Goal: Task Accomplishment & Management: Manage account settings

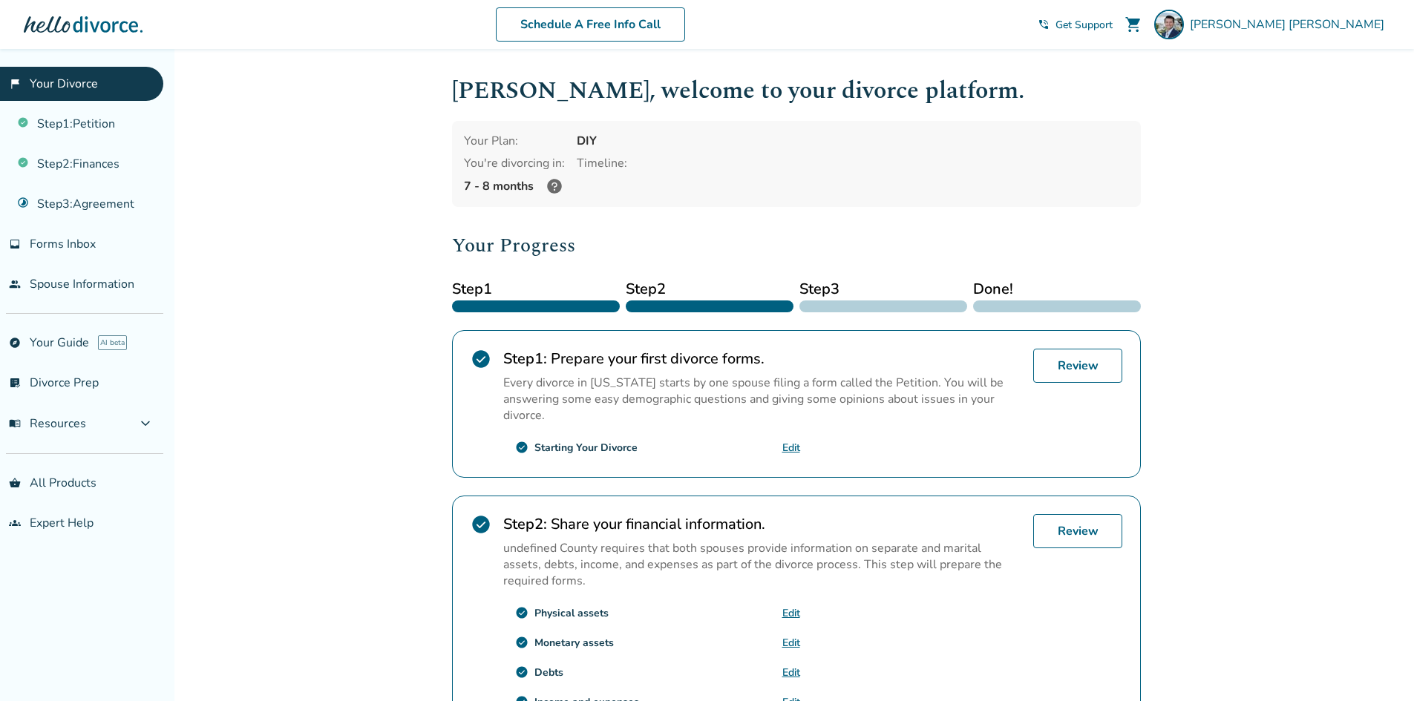
scroll to position [356, 0]
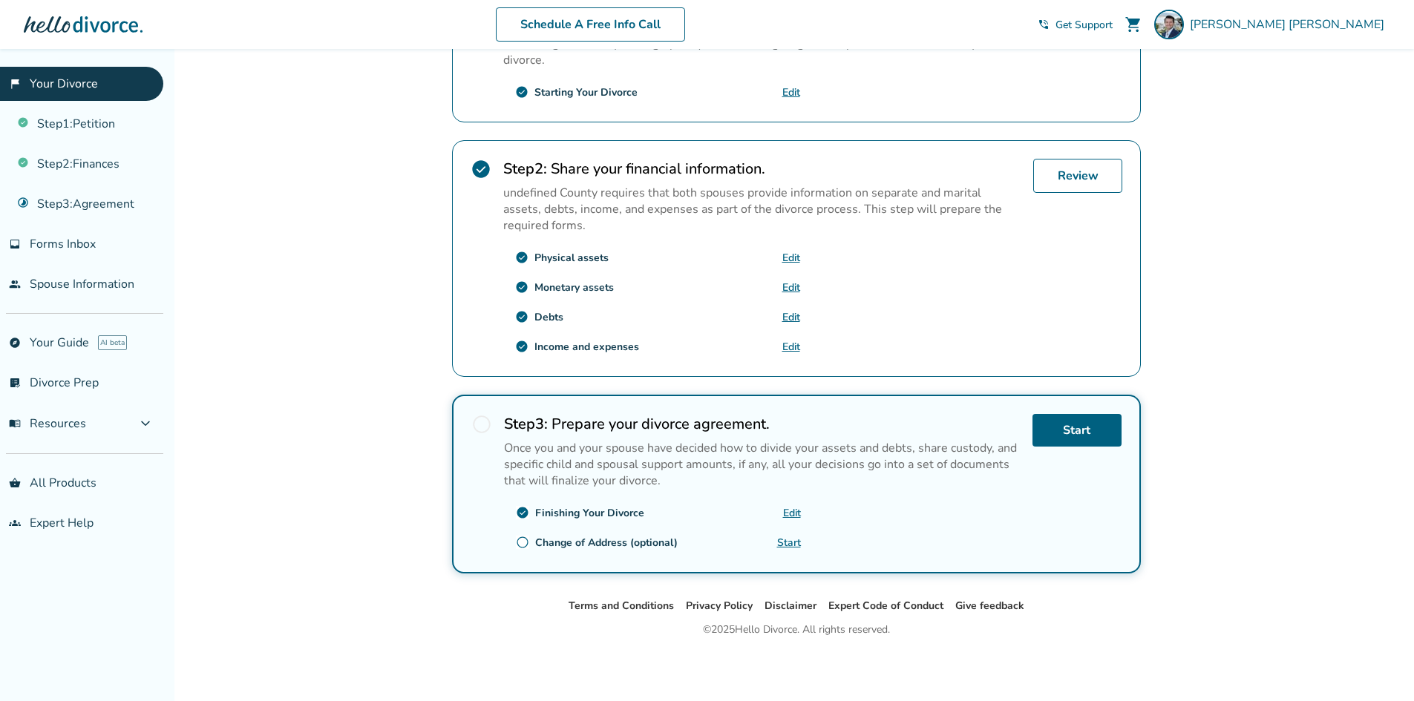
click at [793, 511] on link "Edit" at bounding box center [792, 513] width 18 height 14
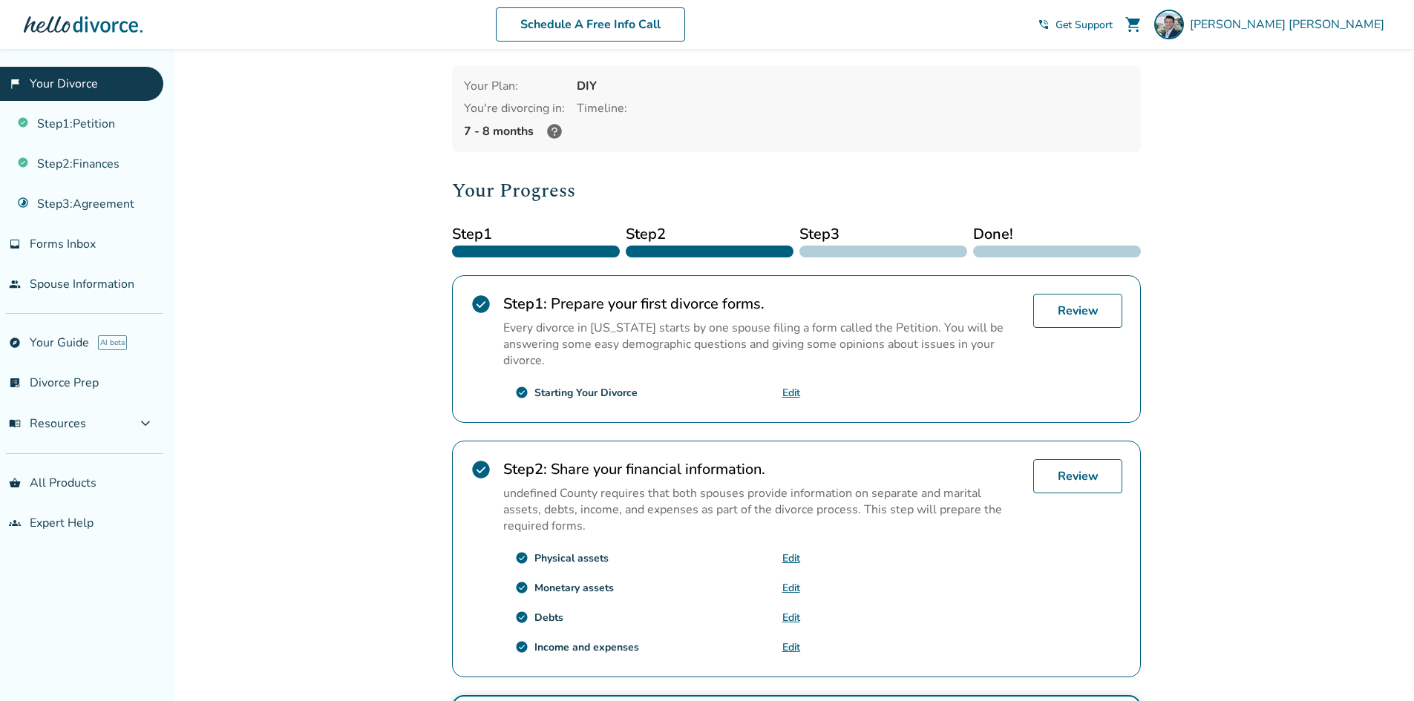
scroll to position [0, 0]
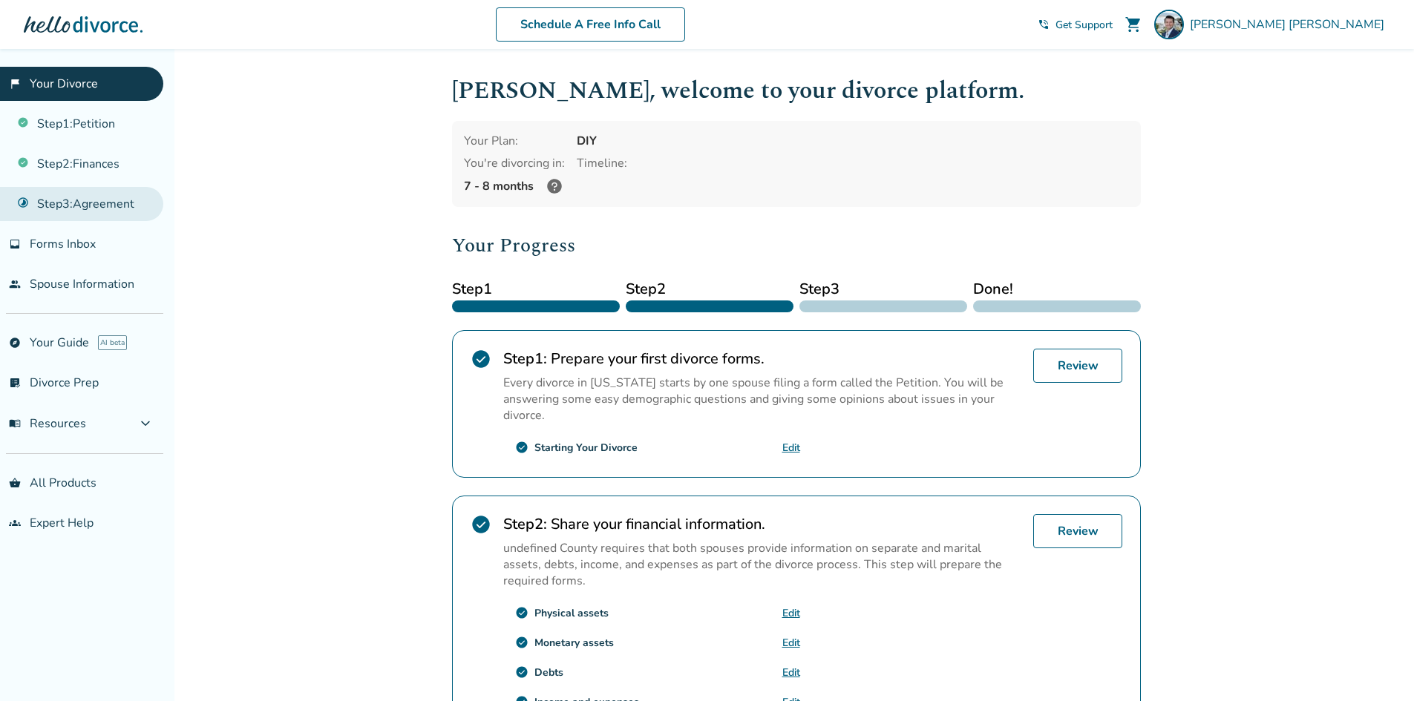
click at [80, 201] on link "Step 3 : Agreement" at bounding box center [81, 204] width 163 height 34
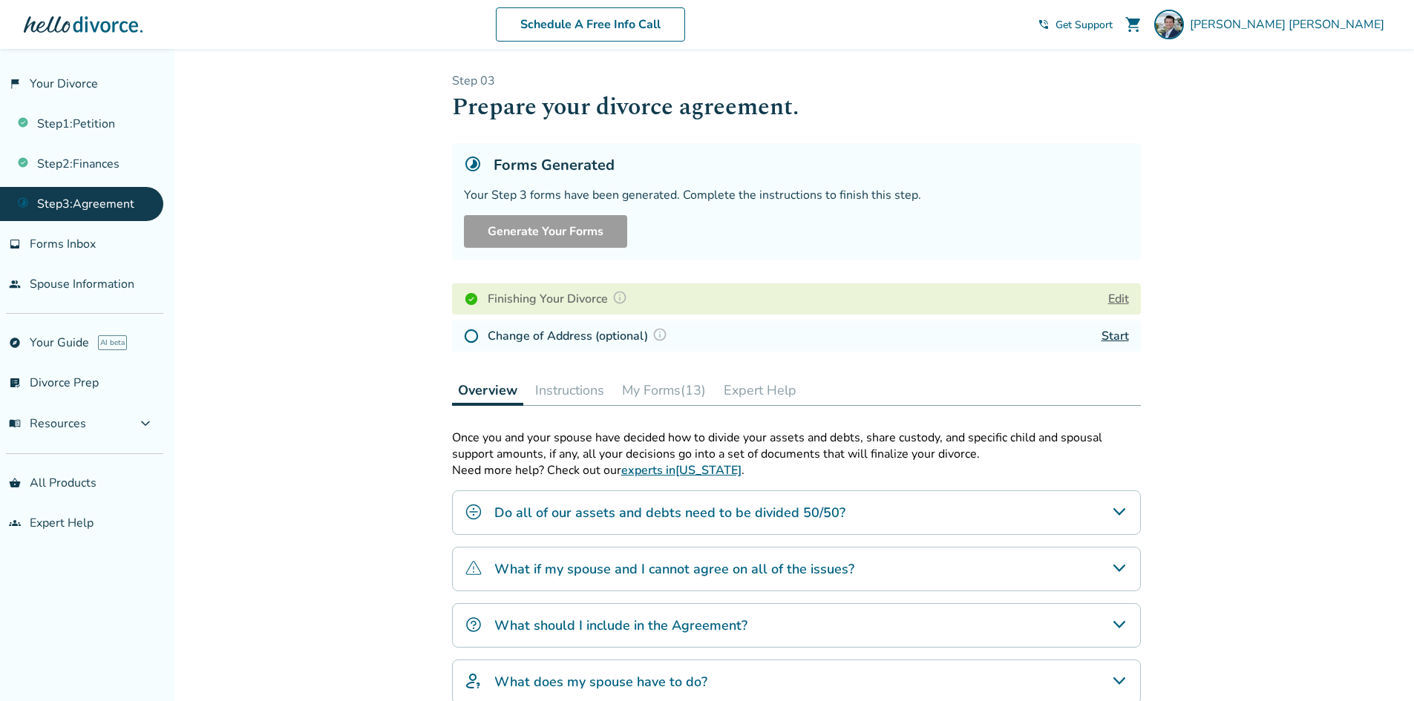
click at [679, 390] on button "My Forms (13)" at bounding box center [664, 391] width 96 height 30
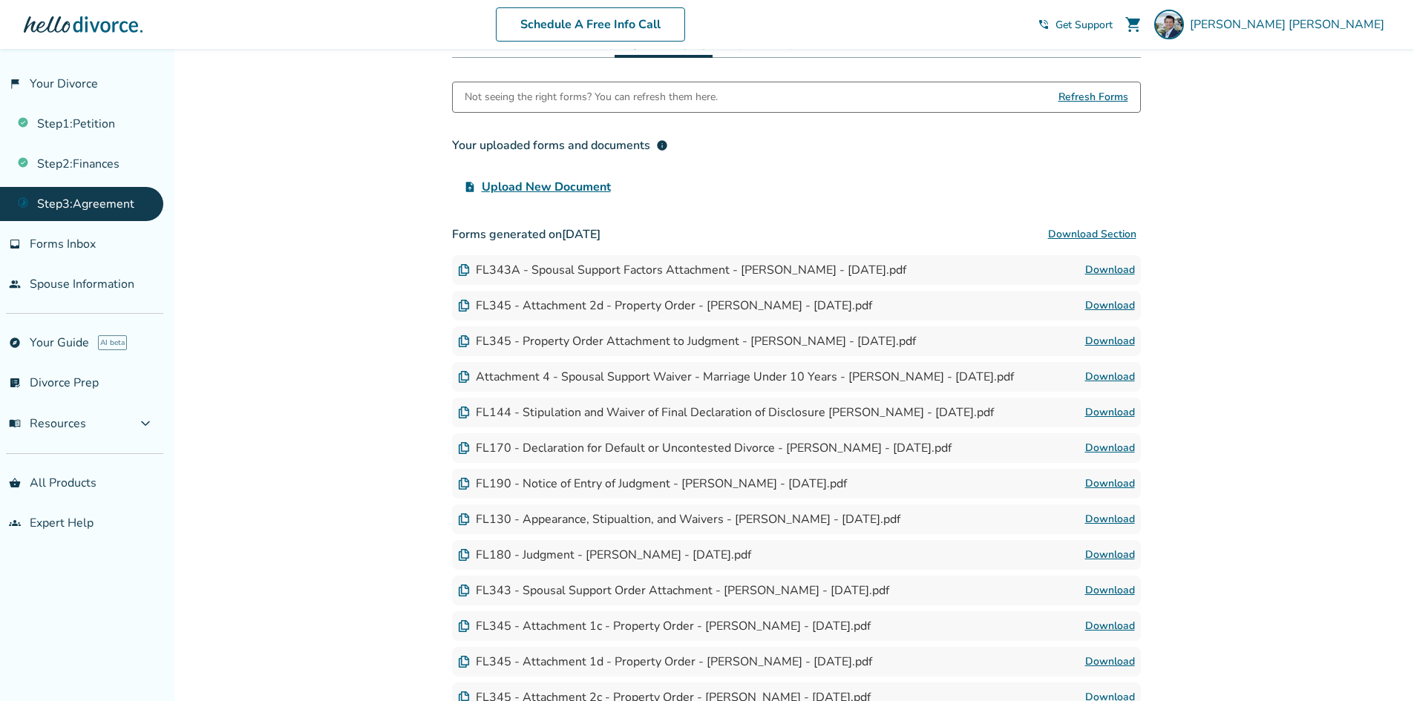
scroll to position [371, 0]
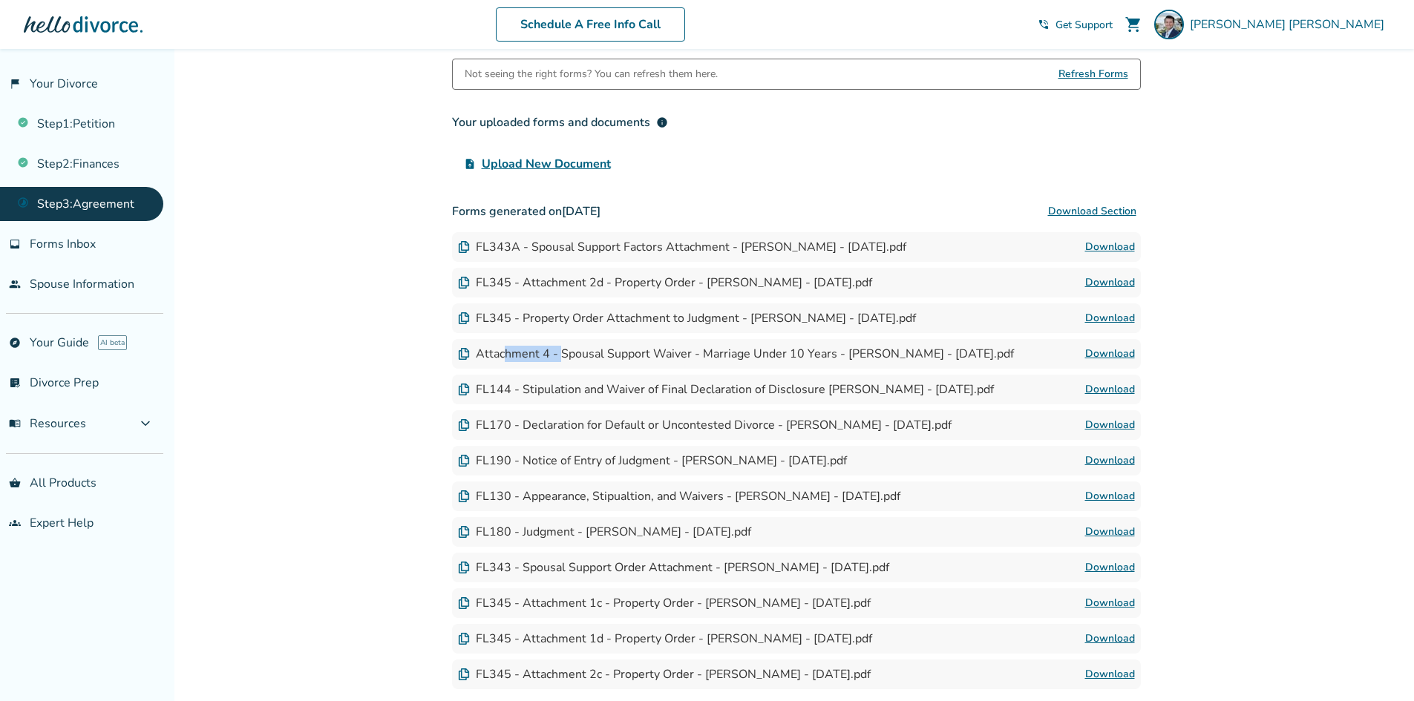
drag, startPoint x: 502, startPoint y: 353, endPoint x: 562, endPoint y: 352, distance: 60.1
click at [562, 352] on div "Attachment 4 - Spousal Support Waiver - Marriage Under 10 Years - [PERSON_NAME]…" at bounding box center [736, 354] width 556 height 16
drag, startPoint x: 540, startPoint y: 280, endPoint x: 655, endPoint y: 281, distance: 115.0
click at [655, 281] on div "FL345 - Attachment 2d - Property Order - [PERSON_NAME] - [DATE].pdf" at bounding box center [665, 283] width 414 height 16
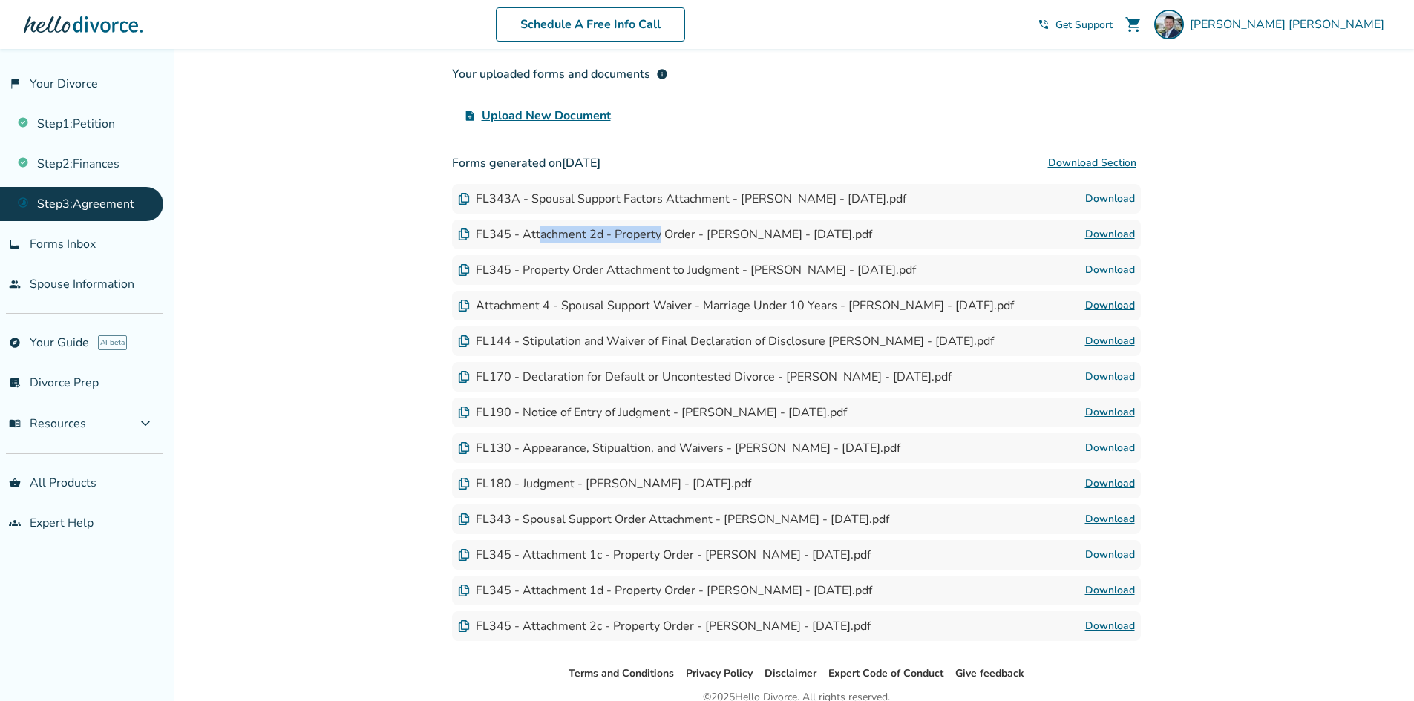
scroll to position [445, 0]
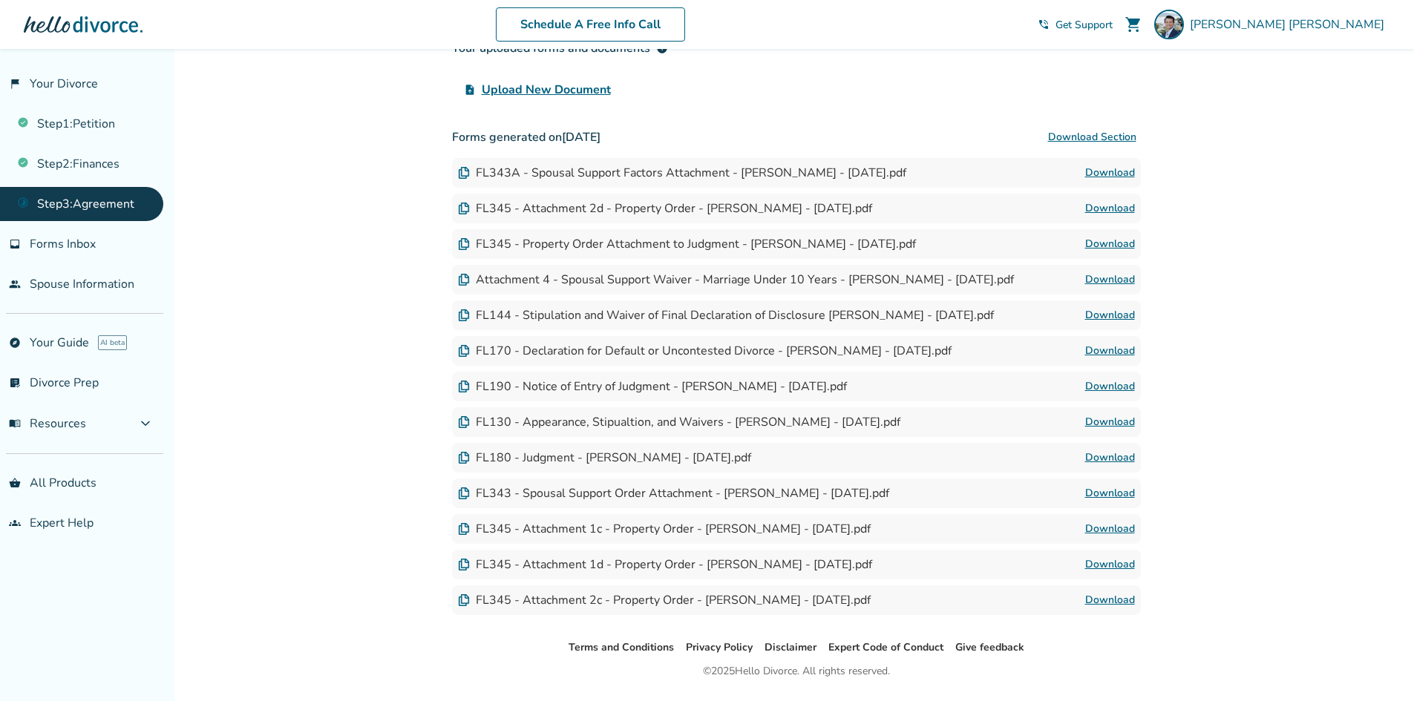
click at [512, 217] on div "FL345 - Attachment 2d - Property Order - [PERSON_NAME] - [DATE].pdf Download" at bounding box center [796, 209] width 689 height 30
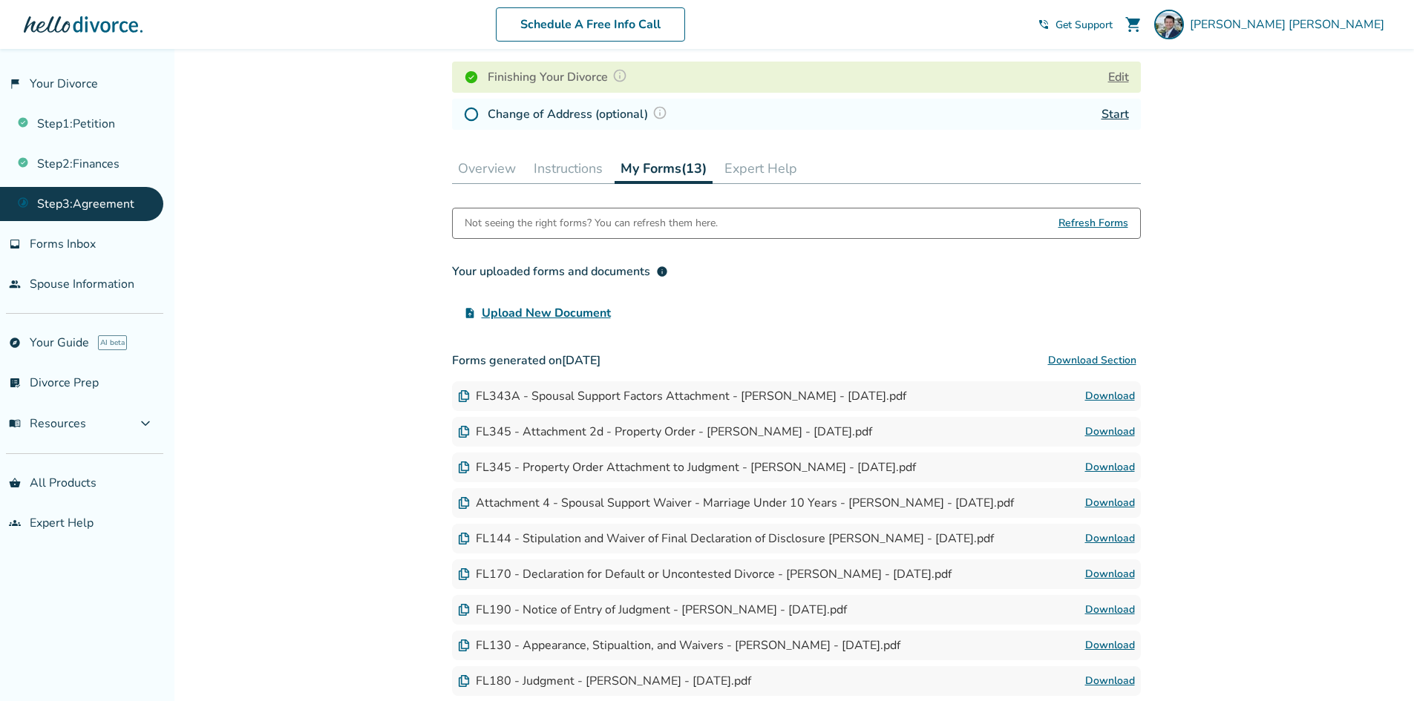
scroll to position [74, 0]
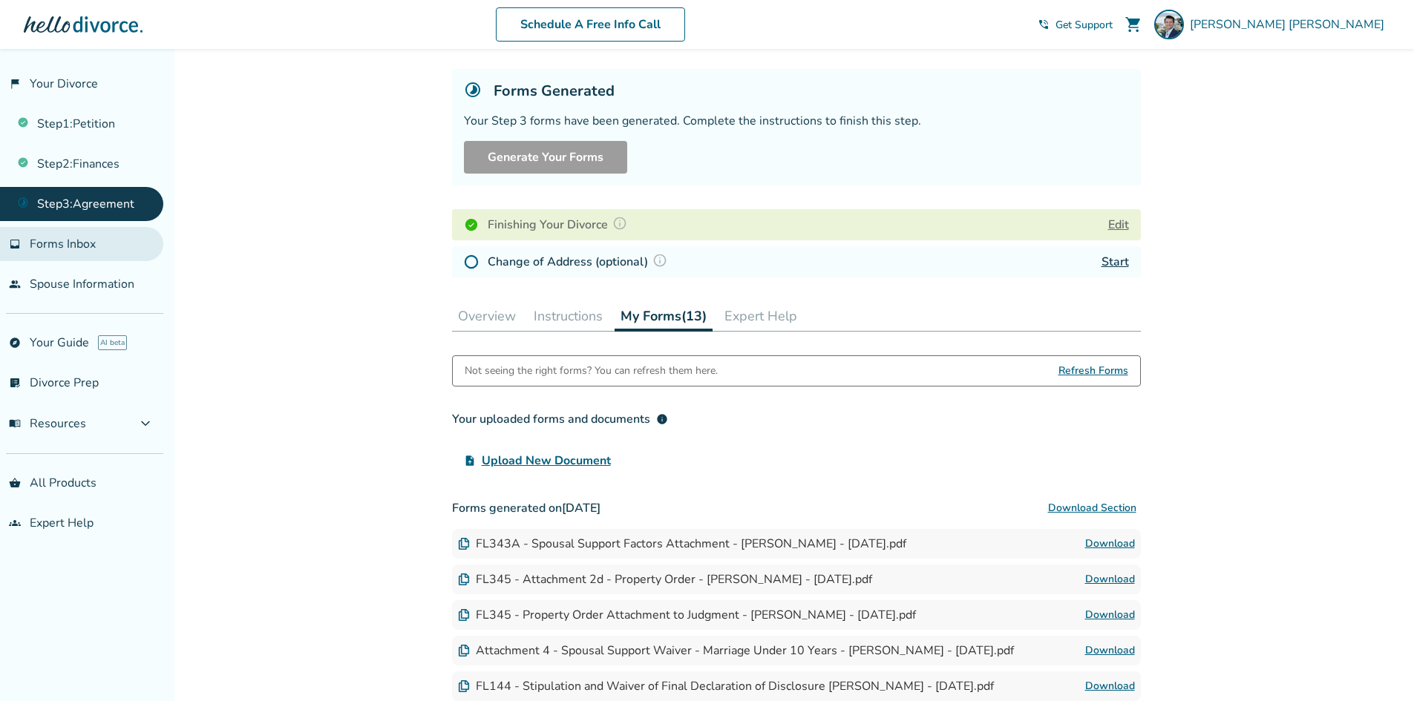
click at [42, 241] on span "Forms Inbox" at bounding box center [63, 244] width 66 height 16
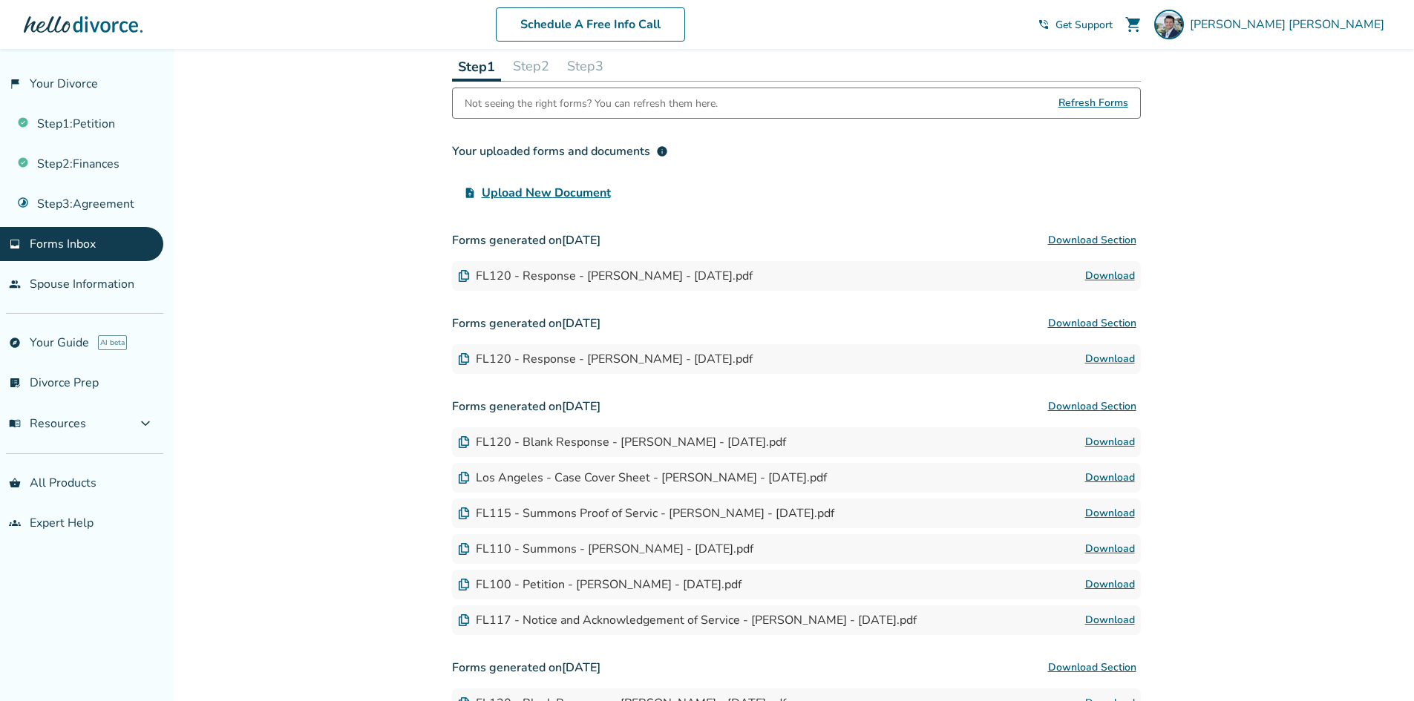
click at [585, 78] on button "Step 3" at bounding box center [585, 66] width 48 height 30
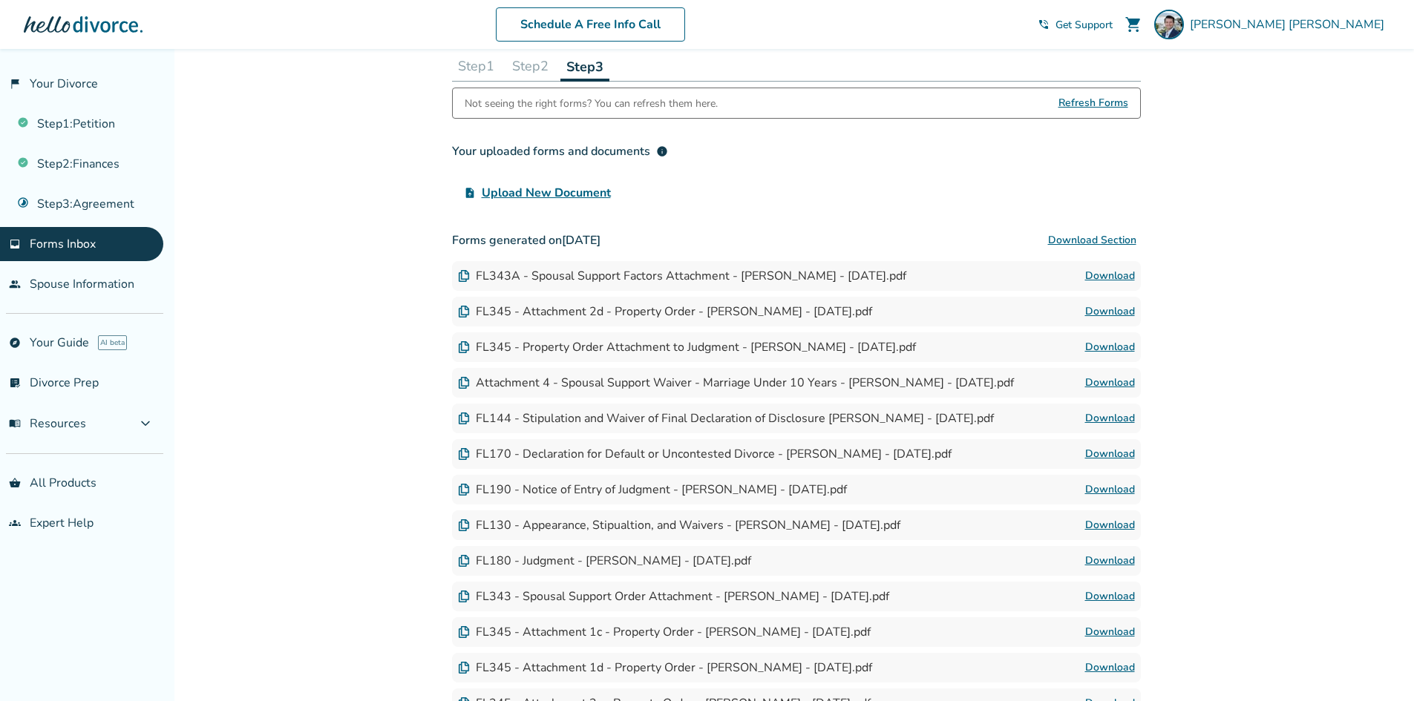
click at [587, 68] on button "Step 3" at bounding box center [584, 66] width 49 height 30
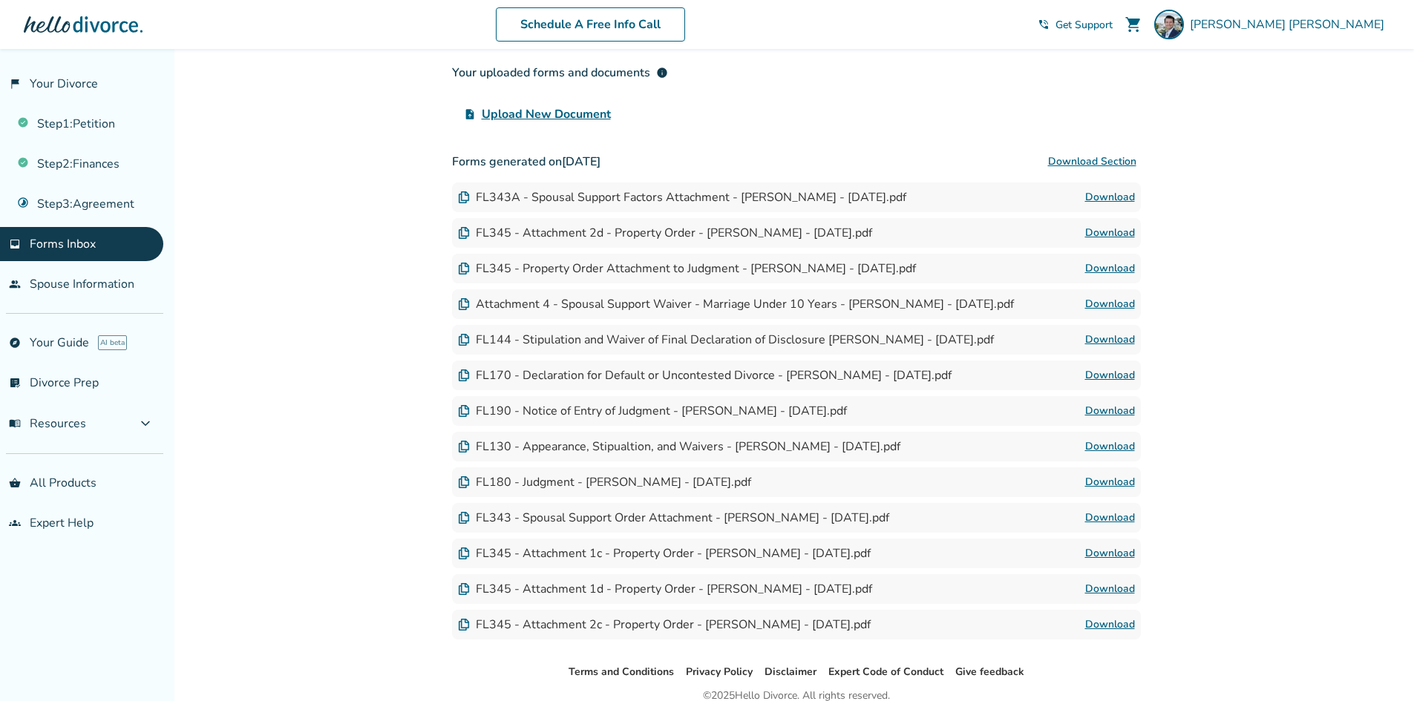
scroll to position [219, 0]
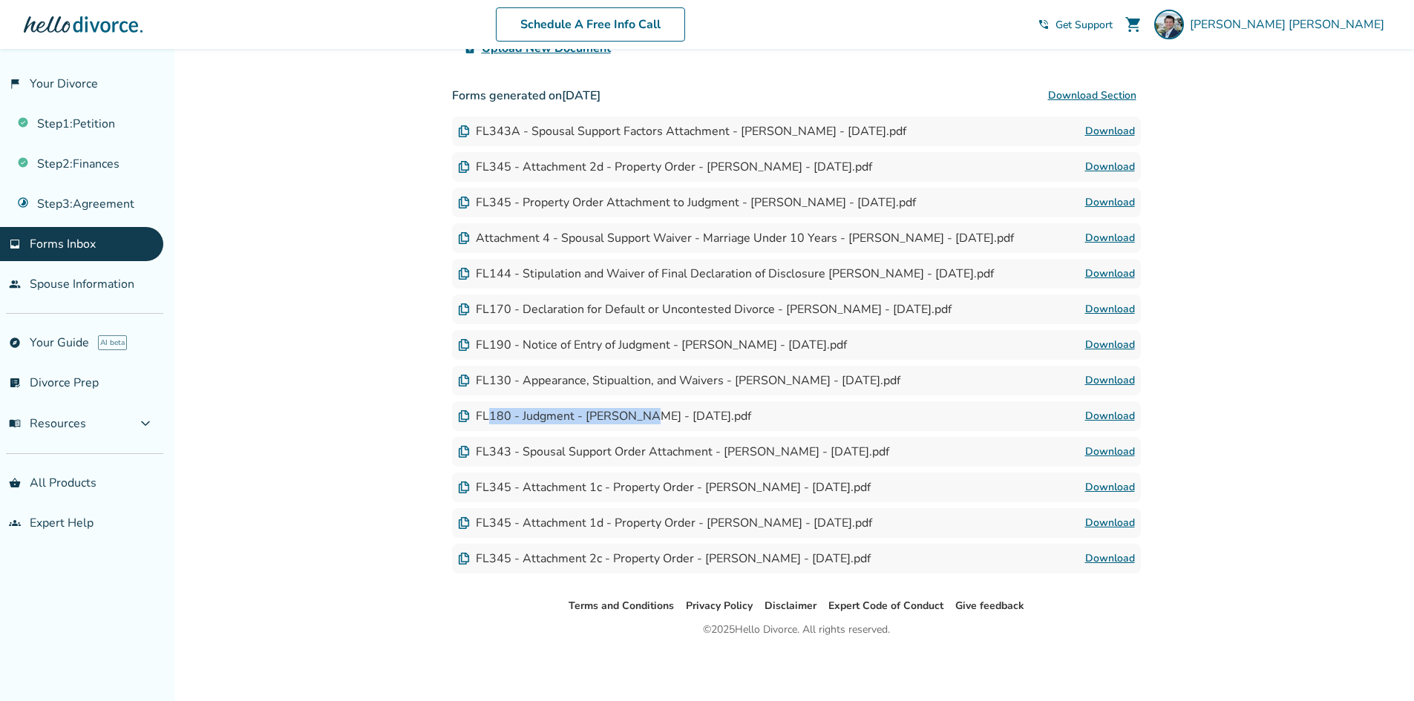
drag, startPoint x: 485, startPoint y: 408, endPoint x: 641, endPoint y: 424, distance: 156.6
click at [641, 424] on div "FL180 - Judgment - Ryan Thomason - 2025-09-13.pdf" at bounding box center [604, 416] width 293 height 16
click at [642, 424] on div "FL180 - Judgment - Ryan Thomason - 2025-09-13.pdf" at bounding box center [604, 416] width 293 height 16
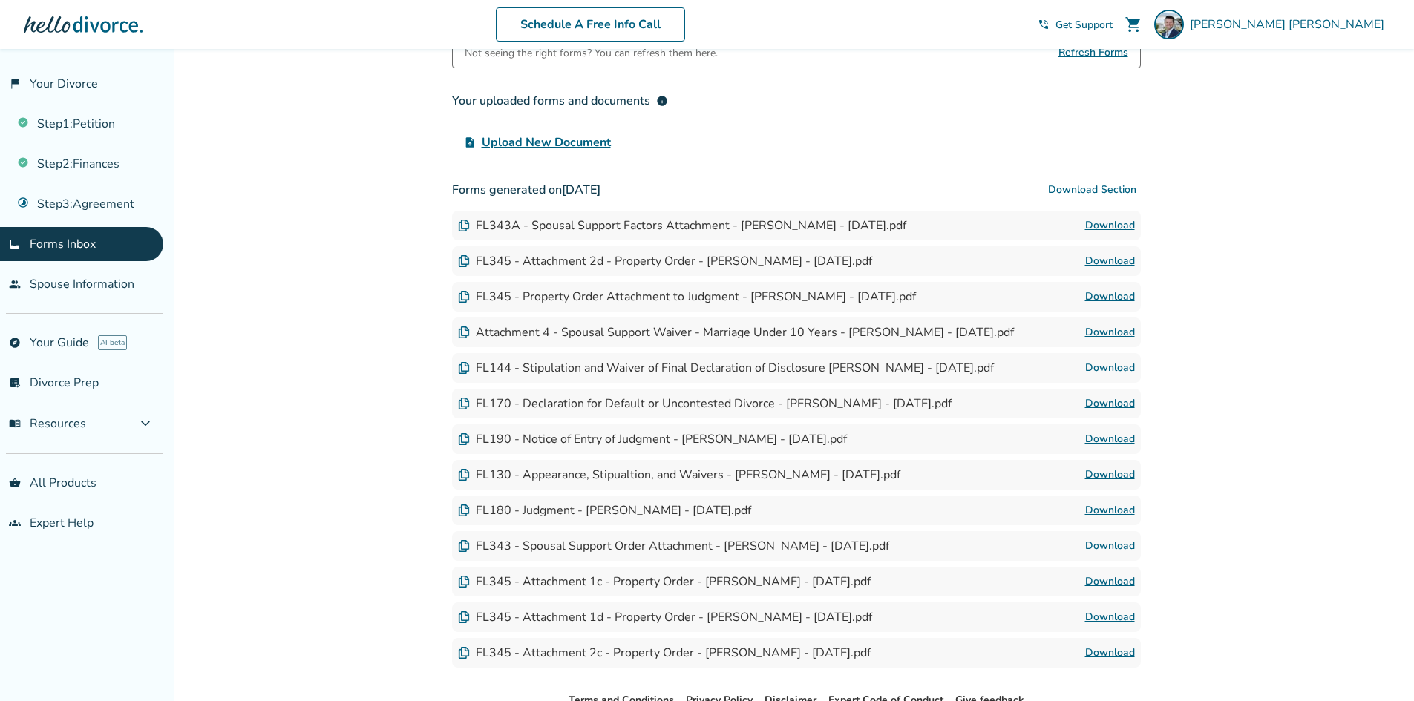
scroll to position [0, 0]
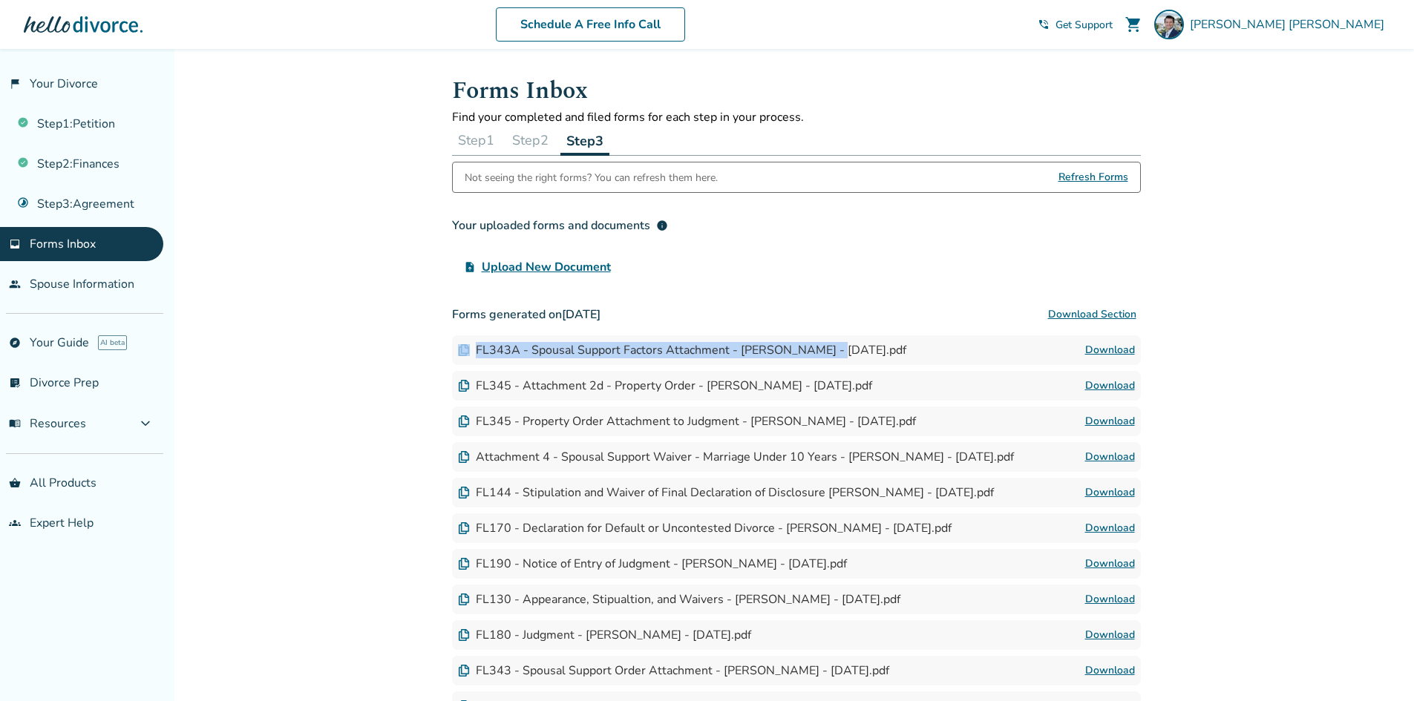
drag, startPoint x: 474, startPoint y: 352, endPoint x: 844, endPoint y: 353, distance: 370.4
click at [839, 353] on div "FL343A - Spousal Support Factors Attachment - Ryan Thomason - 2025-09-13.pdf" at bounding box center [682, 350] width 448 height 16
drag, startPoint x: 531, startPoint y: 381, endPoint x: 845, endPoint y: 390, distance: 313.3
click at [819, 390] on div "FL345 - Attachment 2d - Property Order - Ryan Thomason - 2025-09-13.pdf" at bounding box center [665, 386] width 414 height 16
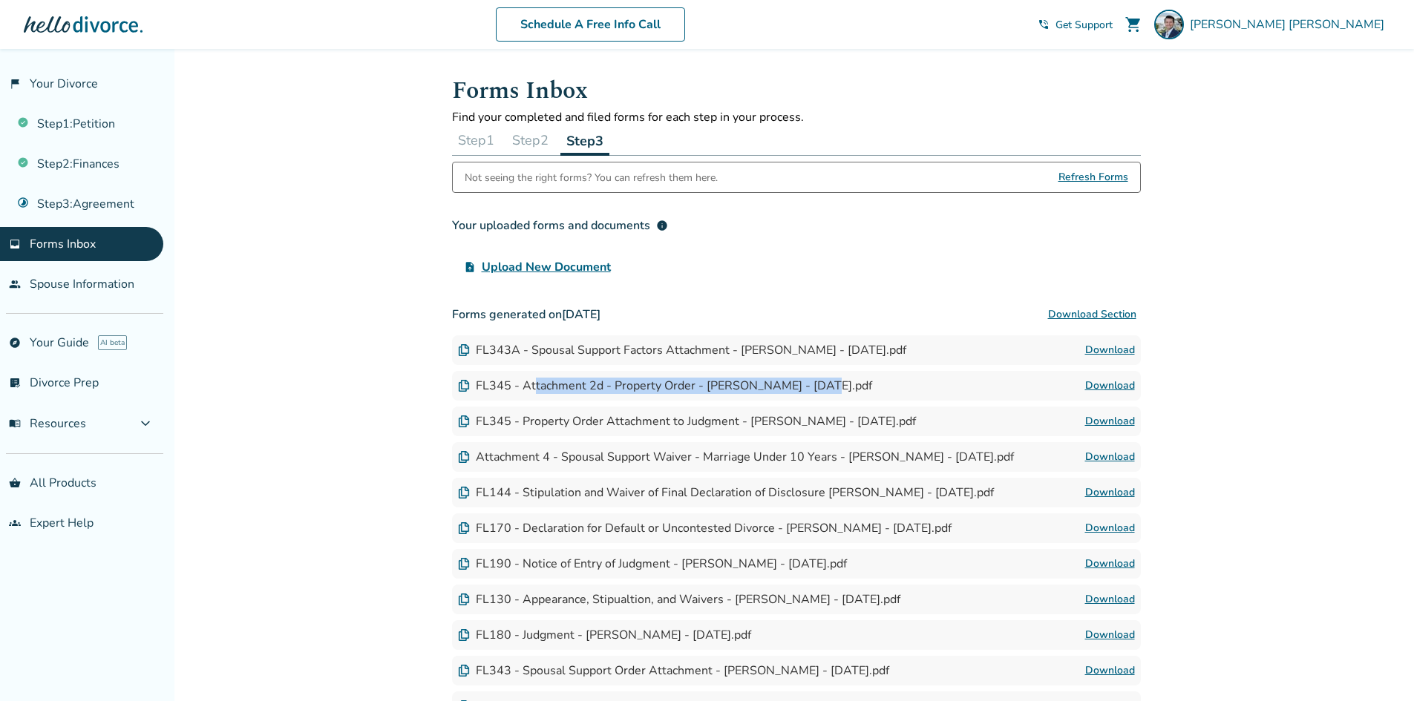
click at [731, 379] on div "FL345 - Attachment 2d - Property Order - Ryan Thomason - 2025-09-13.pdf" at bounding box center [665, 386] width 414 height 16
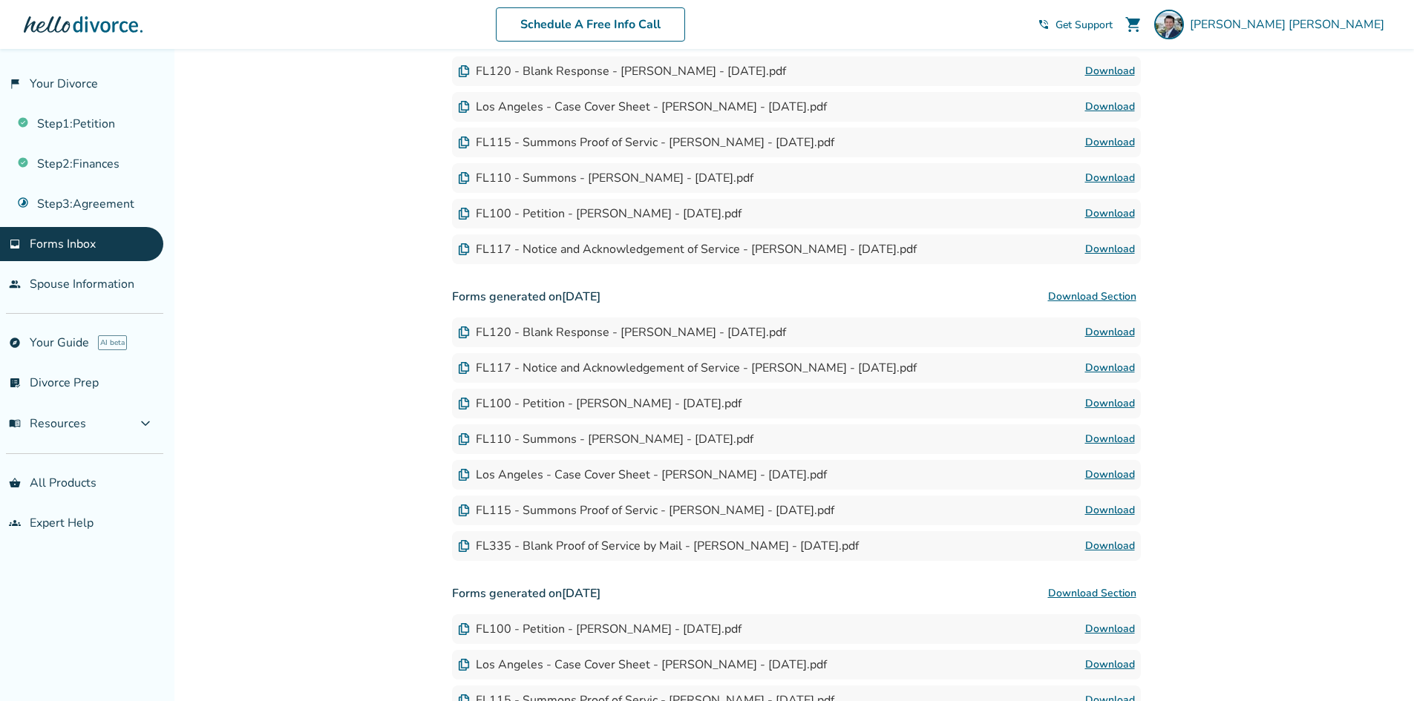
scroll to position [371, 0]
